Goal: Information Seeking & Learning: Learn about a topic

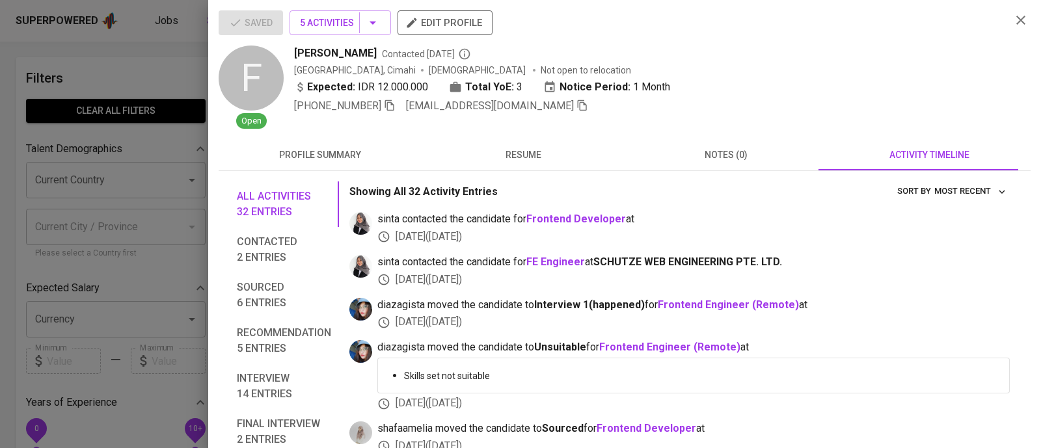
click at [62, 58] on div at bounding box center [520, 224] width 1041 height 448
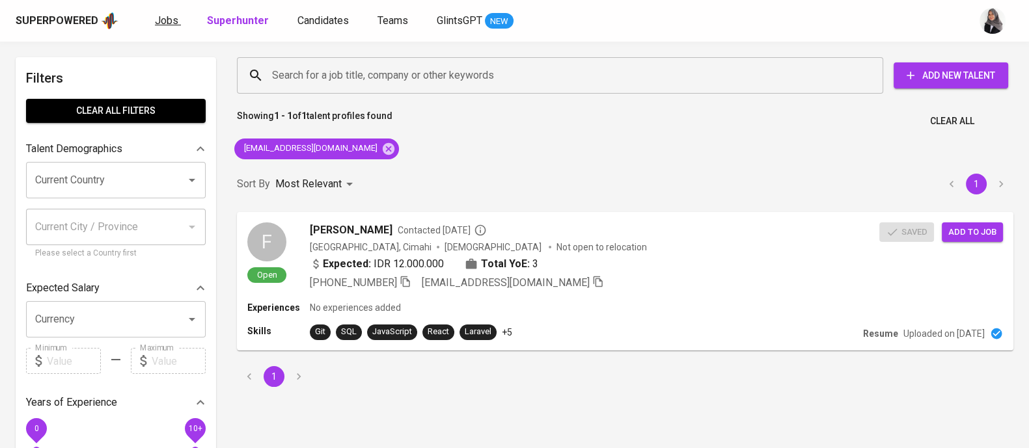
click at [166, 22] on span "Jobs" at bounding box center [166, 20] width 23 height 12
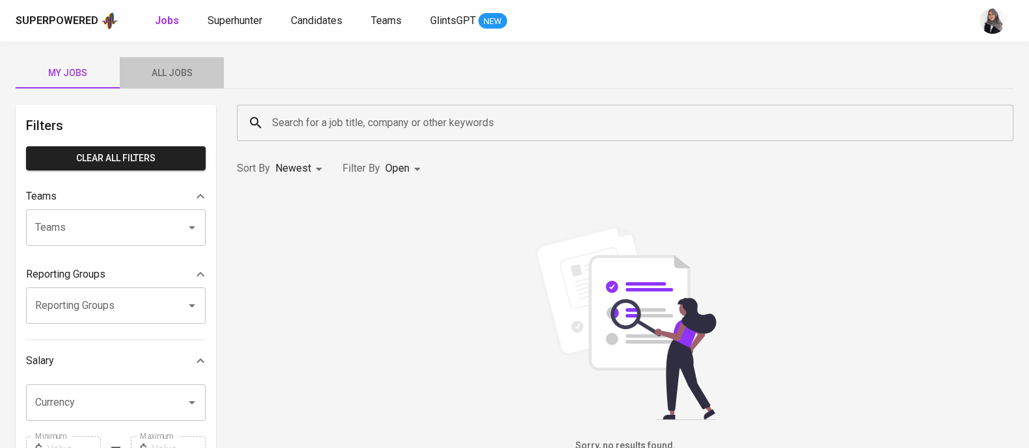
click at [178, 59] on button "All Jobs" at bounding box center [172, 72] width 104 height 31
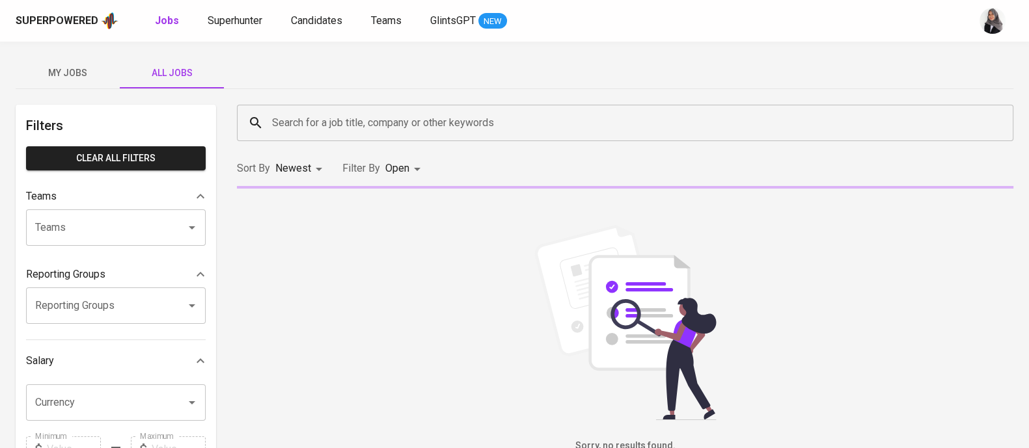
click at [381, 108] on div "Search for a job title, company or other keywords" at bounding box center [625, 123] width 776 height 36
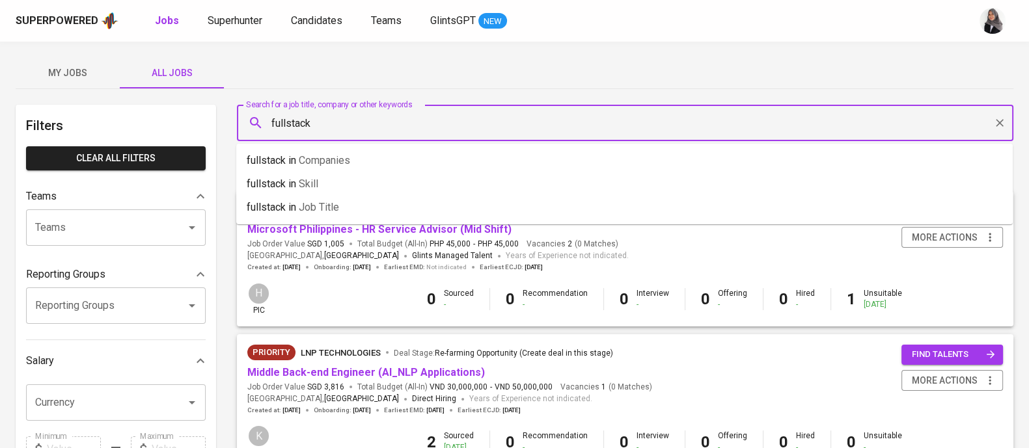
type input "fullstack"
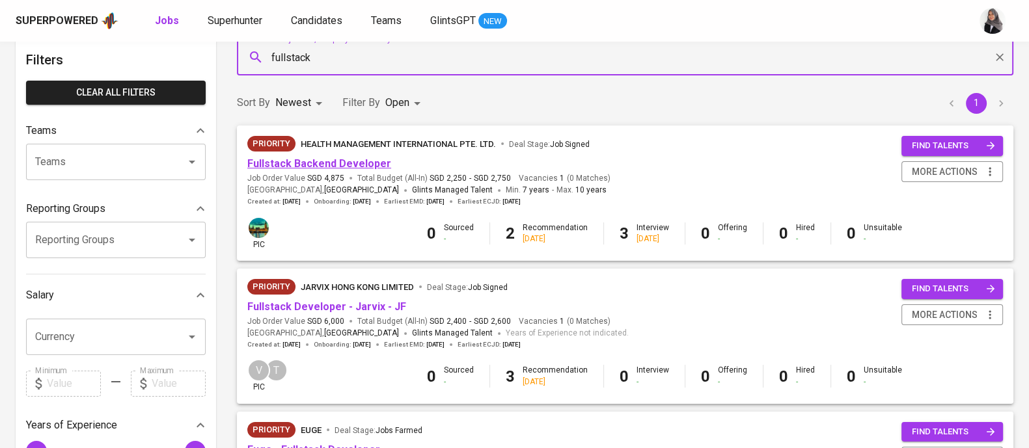
scroll to position [64, 0]
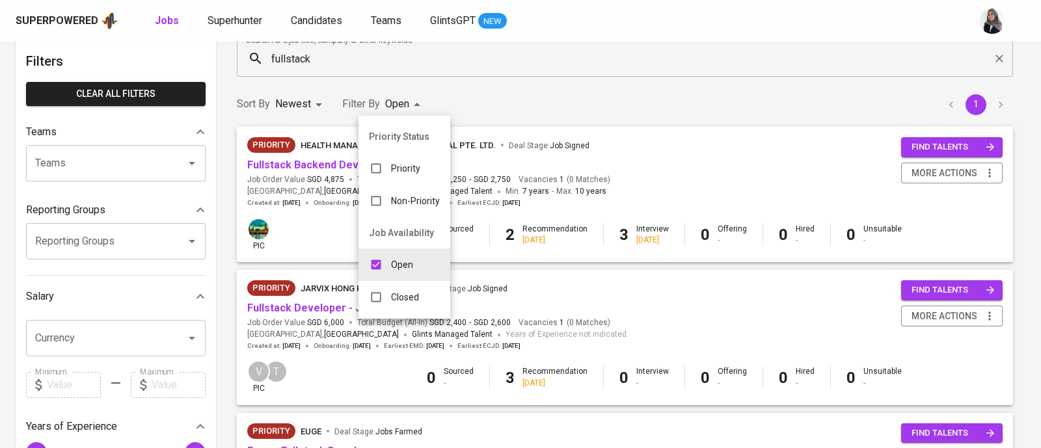
click at [407, 104] on body "Superpowered Jobs Superhunter Candidates Teams GlintsGPT NEW My Jobs All Jobs F…" at bounding box center [520, 428] width 1041 height 985
click at [400, 296] on p "Closed" at bounding box center [405, 297] width 28 height 13
type input "OPEN,CLOSE"
checkbox input "true"
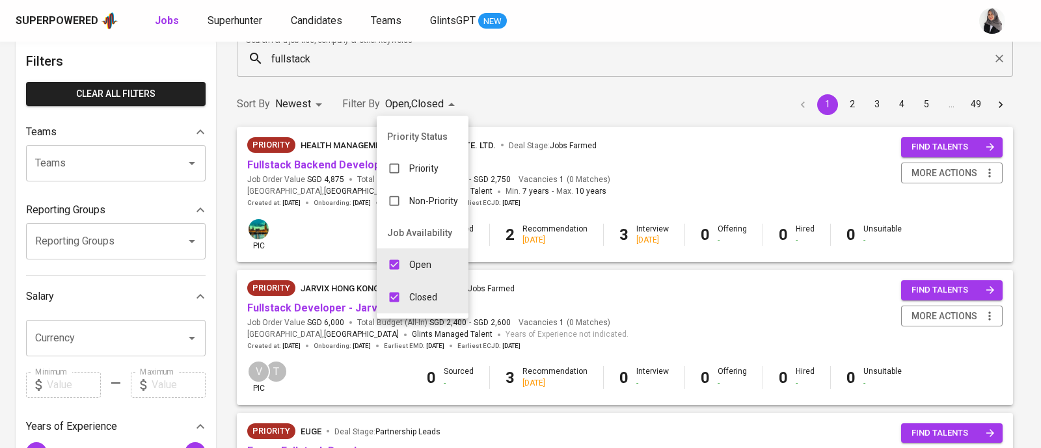
drag, startPoint x: 535, startPoint y: 103, endPoint x: 472, endPoint y: 428, distance: 330.8
click at [472, 428] on div at bounding box center [520, 224] width 1041 height 448
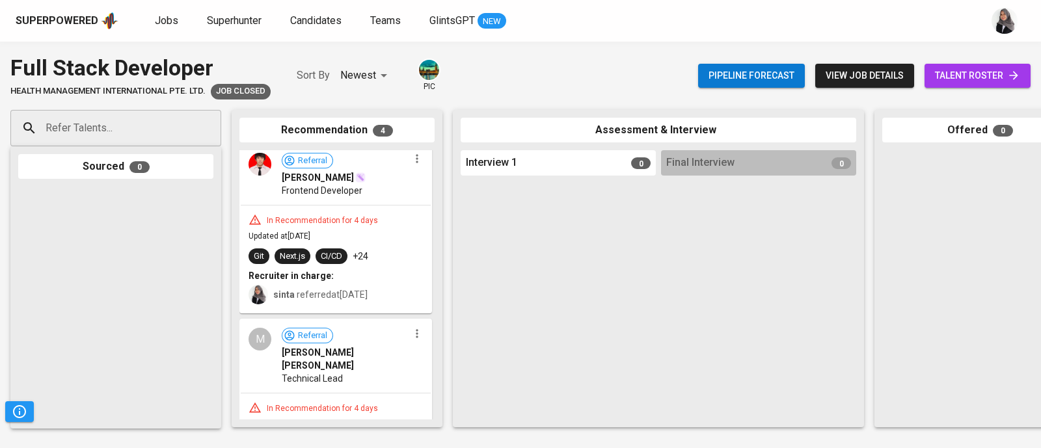
scroll to position [198, 0]
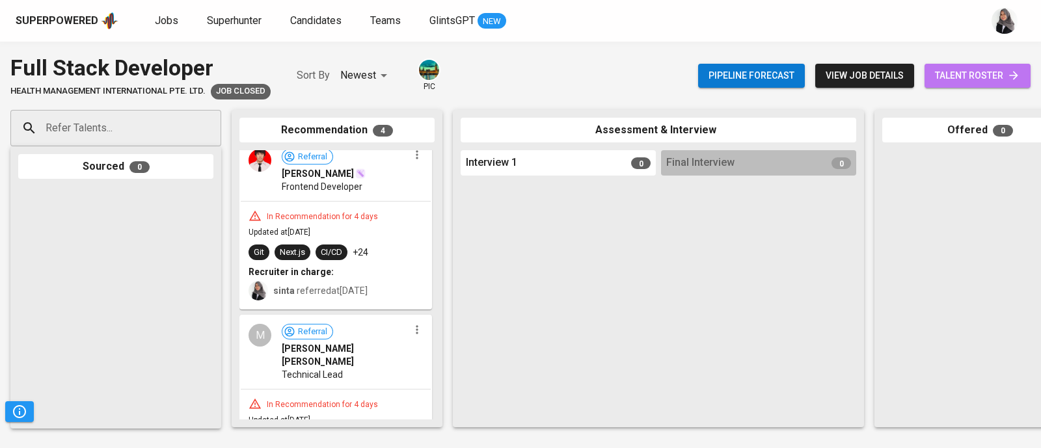
click at [983, 79] on span "talent roster" at bounding box center [977, 76] width 85 height 16
